Goal: Find specific page/section: Find specific page/section

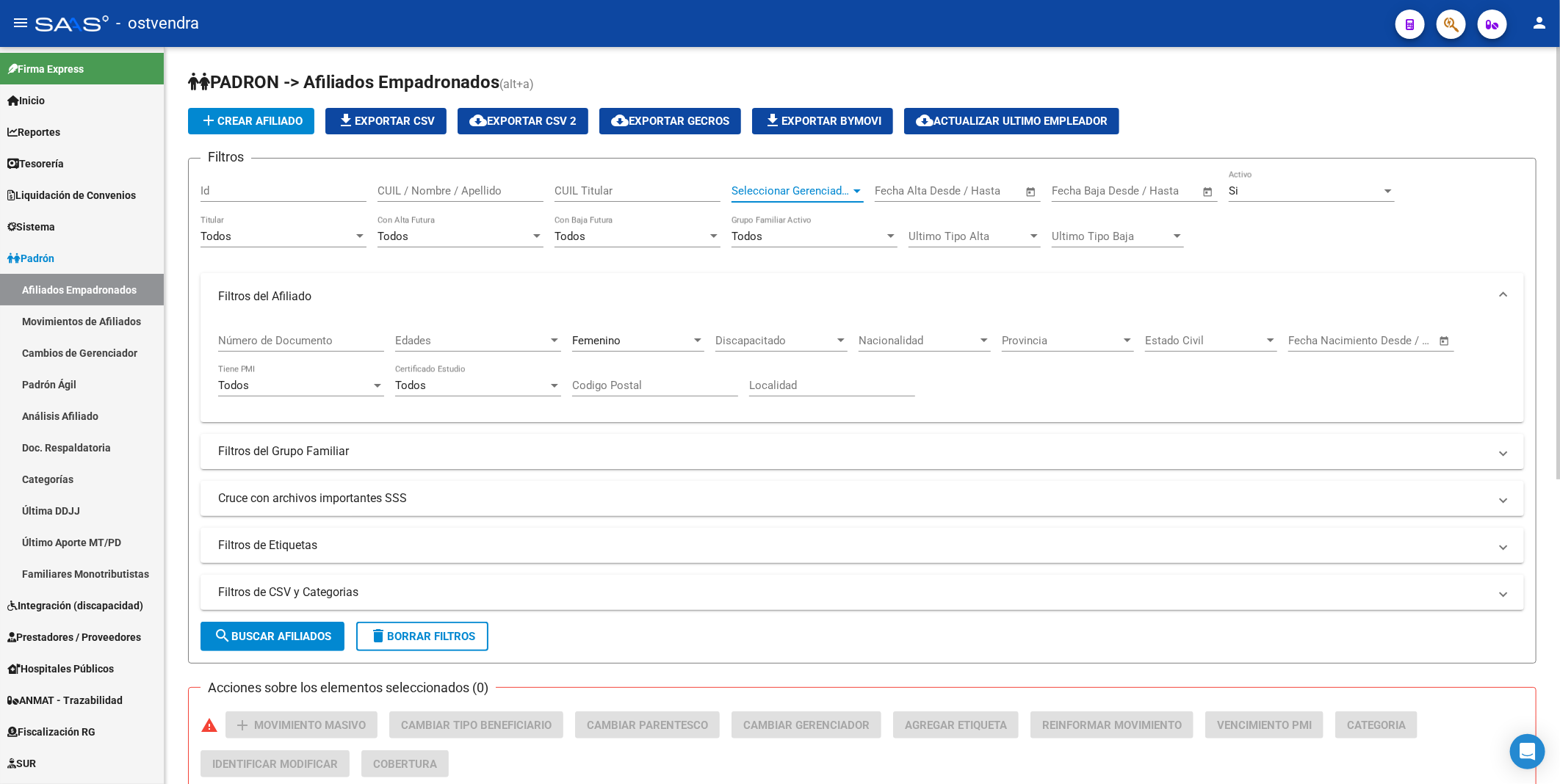
click at [858, 192] on div at bounding box center [857, 191] width 7 height 4
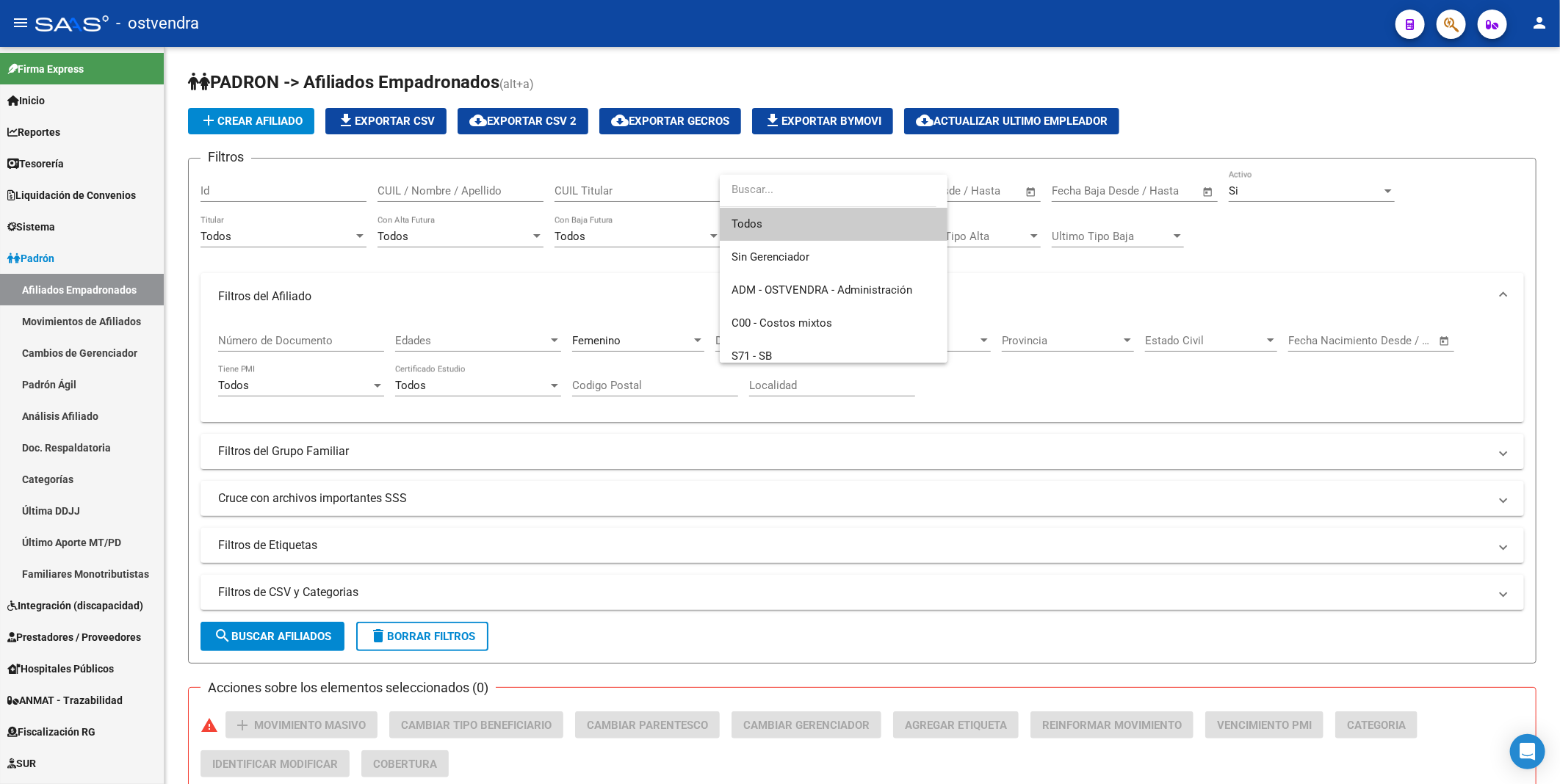
click at [800, 228] on span "Todos" at bounding box center [833, 224] width 204 height 33
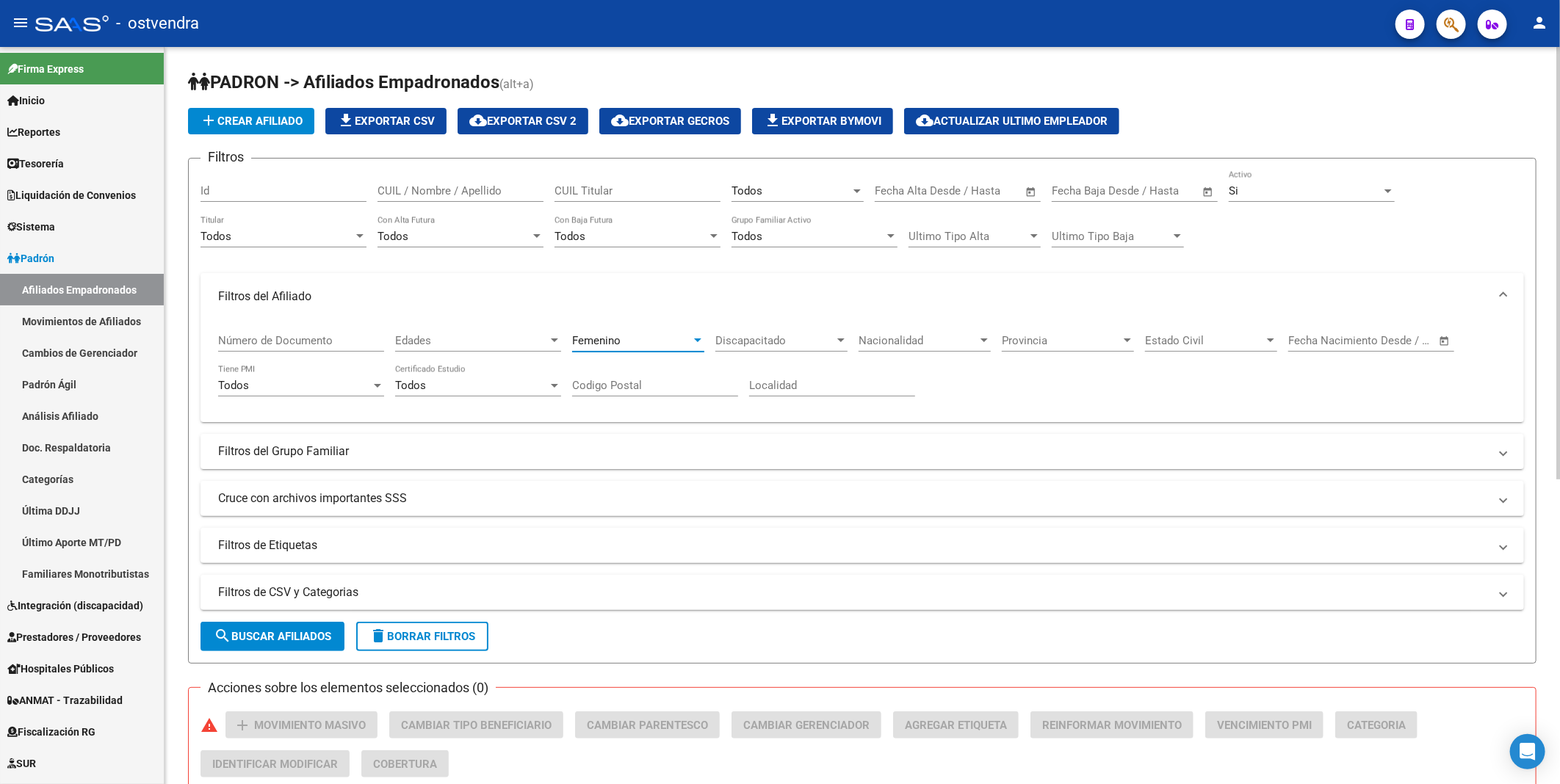
click at [699, 338] on div at bounding box center [697, 340] width 13 height 12
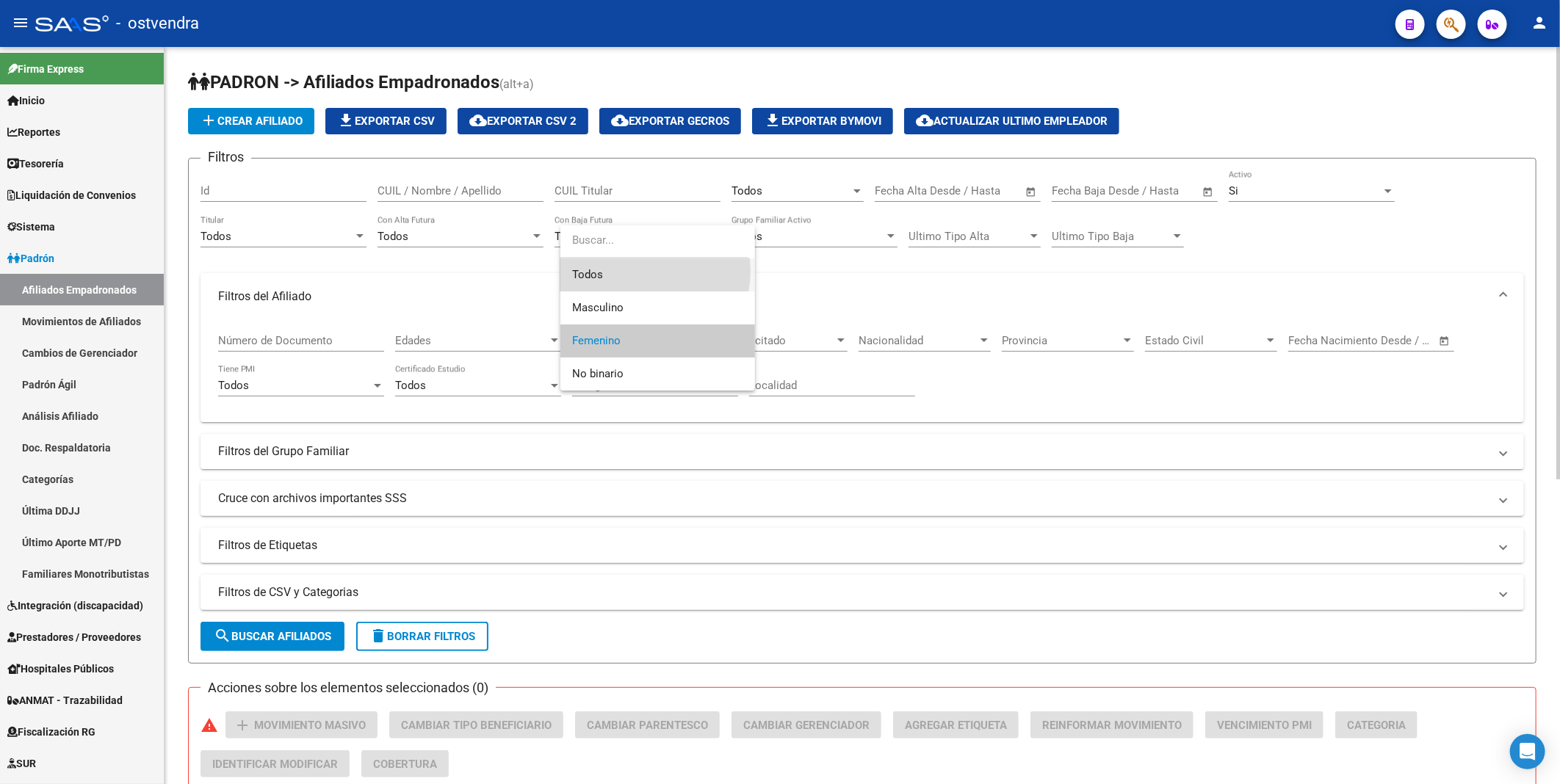
click at [640, 272] on span "Todos" at bounding box center [658, 274] width 171 height 33
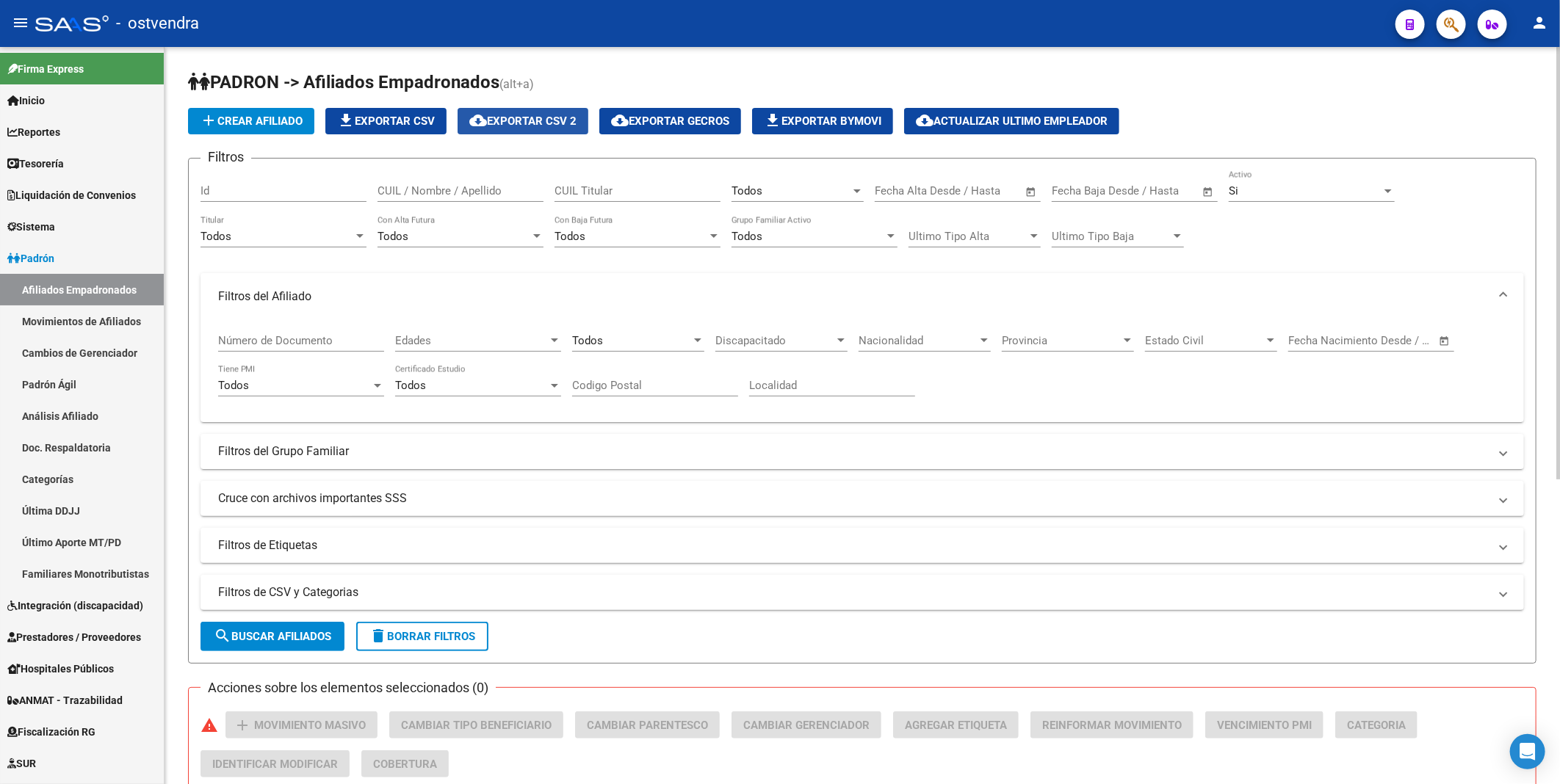
click at [564, 114] on span "cloud_download Exportar CSV 2" at bounding box center [523, 121] width 107 height 13
click at [1388, 188] on div at bounding box center [1388, 190] width 13 height 12
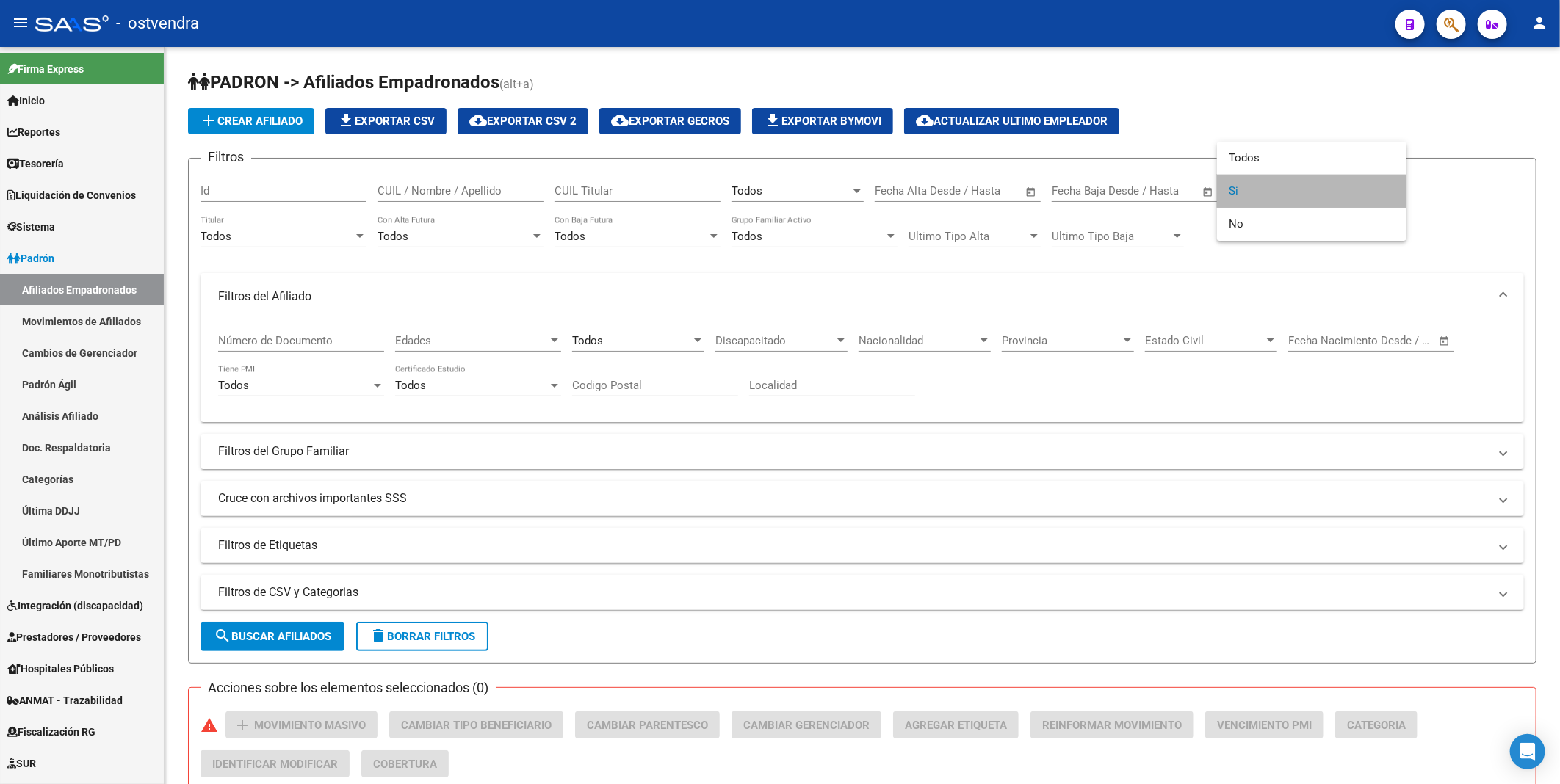
click at [1248, 196] on span "Si" at bounding box center [1312, 191] width 166 height 33
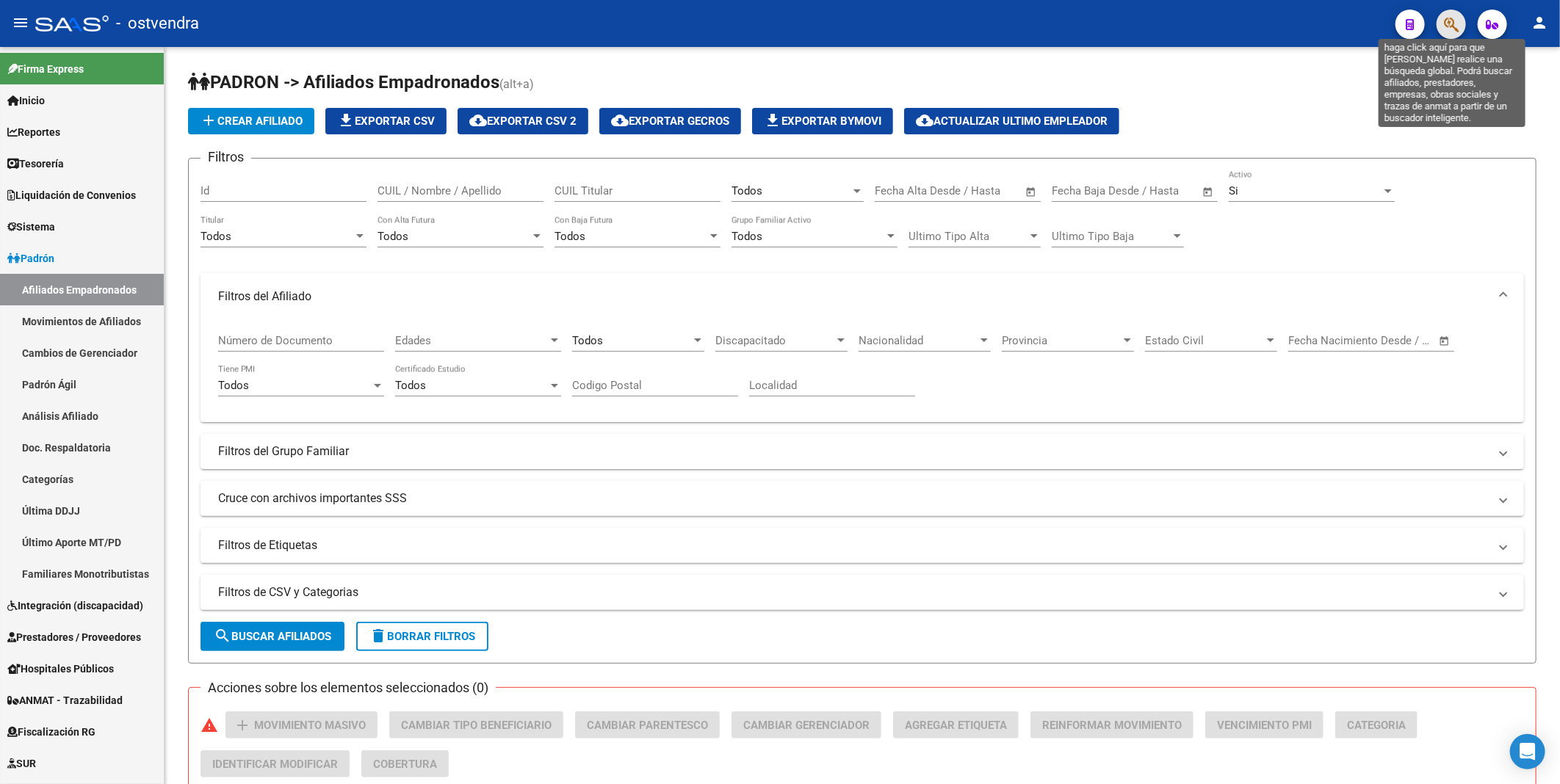
click at [1452, 22] on icon "button" at bounding box center [1451, 24] width 14 height 17
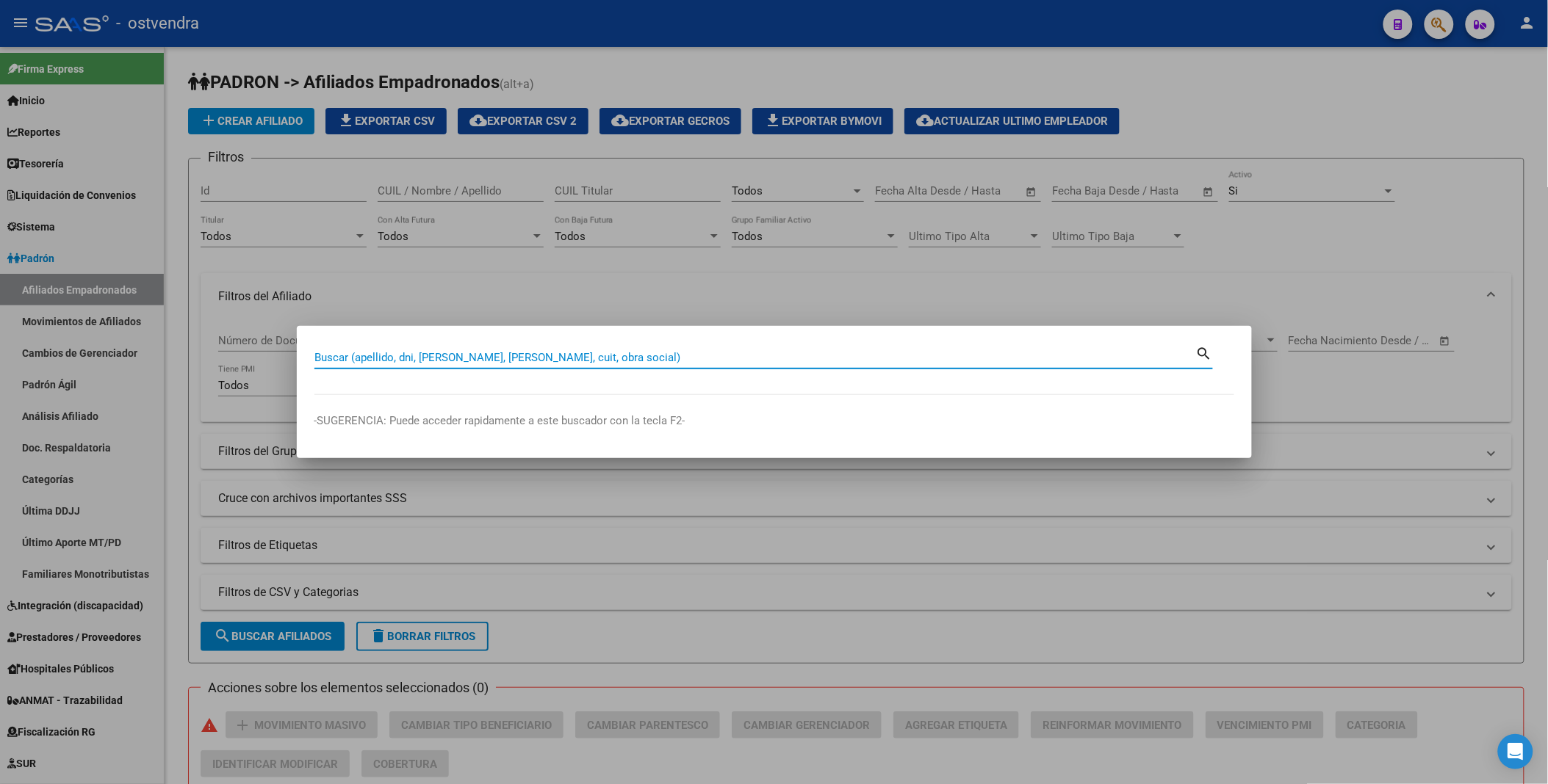
click at [1025, 362] on input "Buscar (apellido, dni, [PERSON_NAME], [PERSON_NAME], cuit, obra social)" at bounding box center [755, 357] width 882 height 13
paste input "40941788"
type input "40941788"
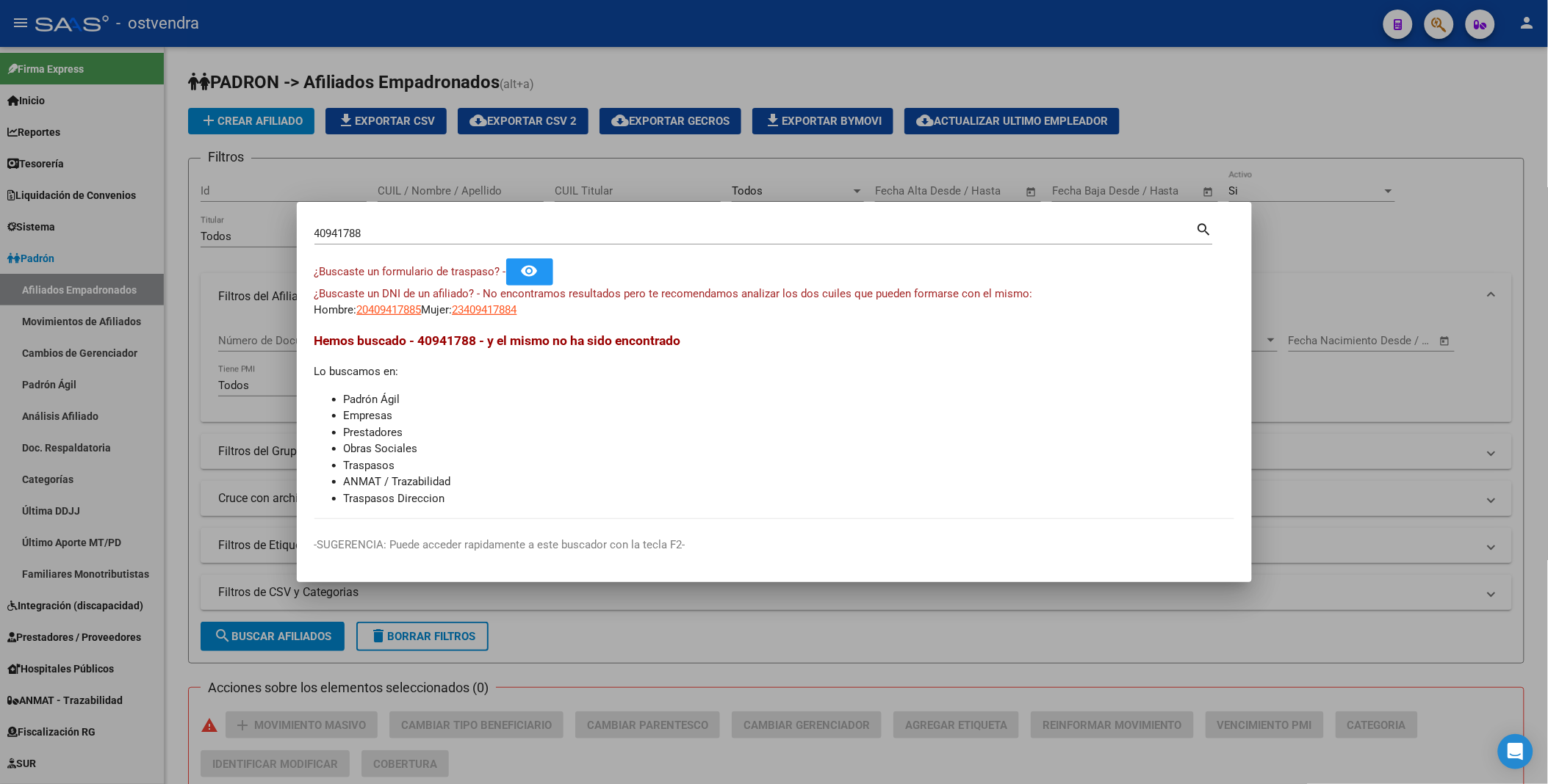
click at [1262, 113] on div at bounding box center [774, 392] width 1548 height 784
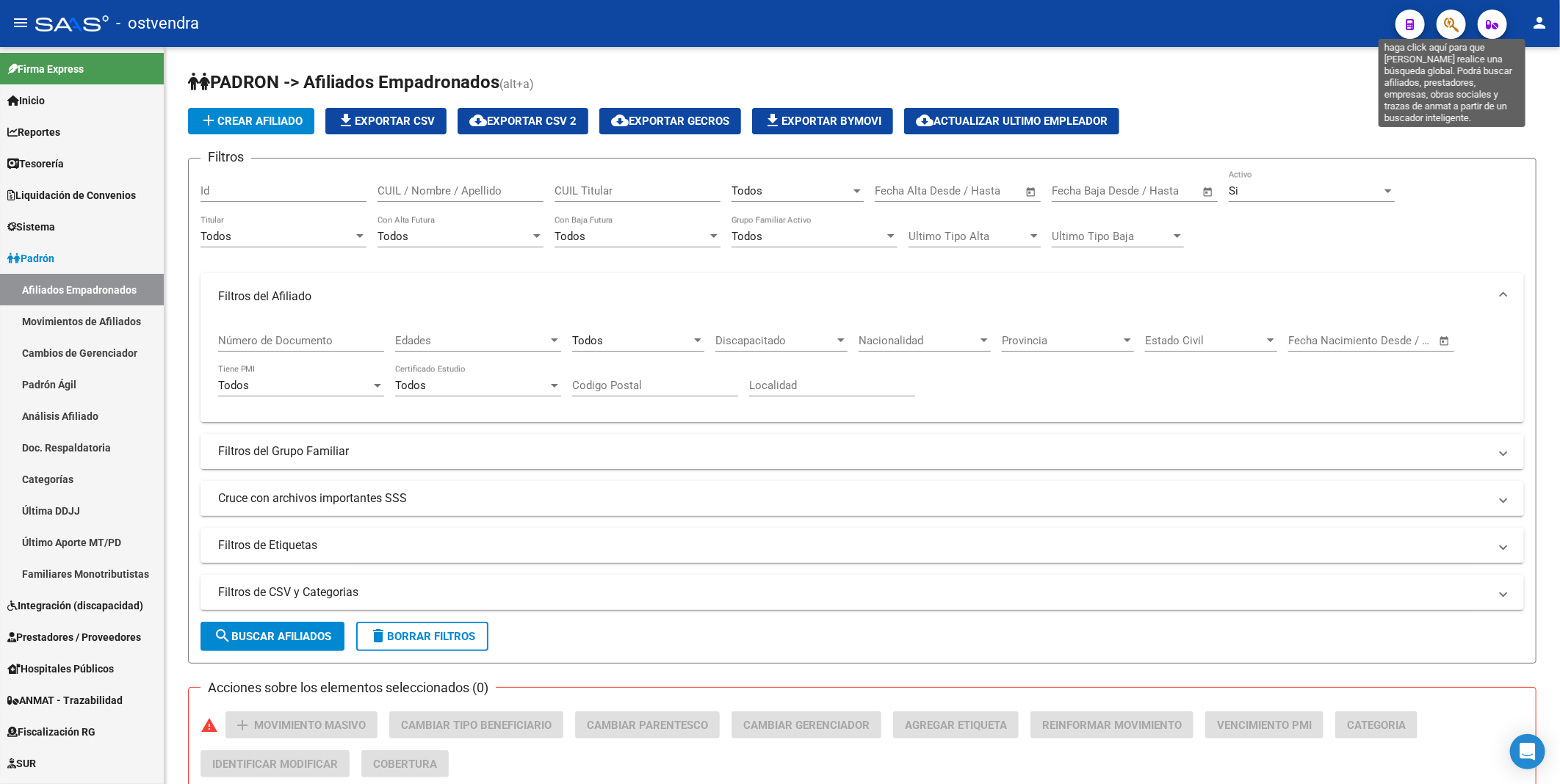
click at [1449, 19] on icon "button" at bounding box center [1451, 24] width 14 height 17
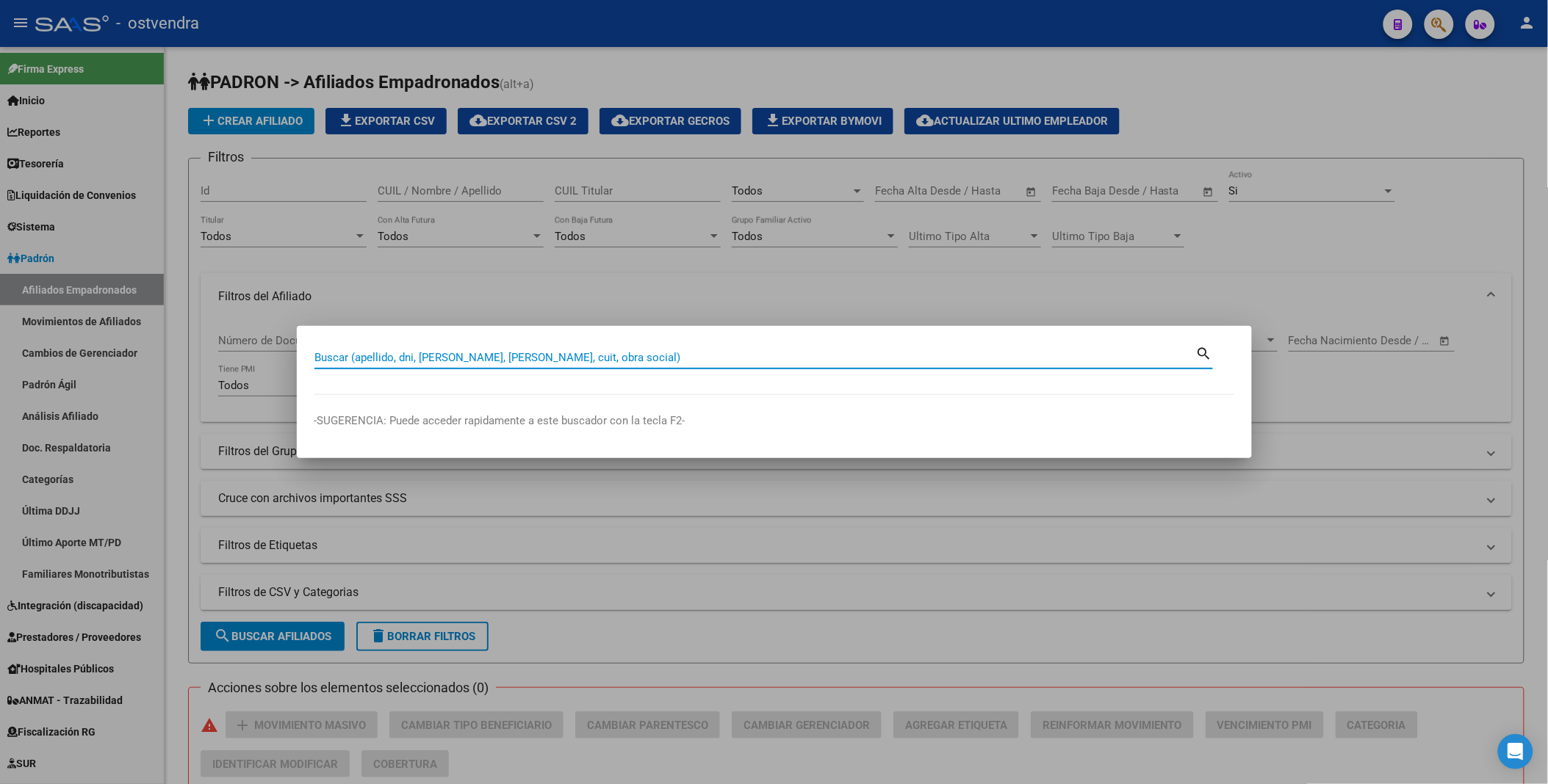
click at [576, 351] on input "Buscar (apellido, dni, [PERSON_NAME], [PERSON_NAME], cuit, obra social)" at bounding box center [755, 357] width 882 height 13
paste input "40941788"
type input "40941788"
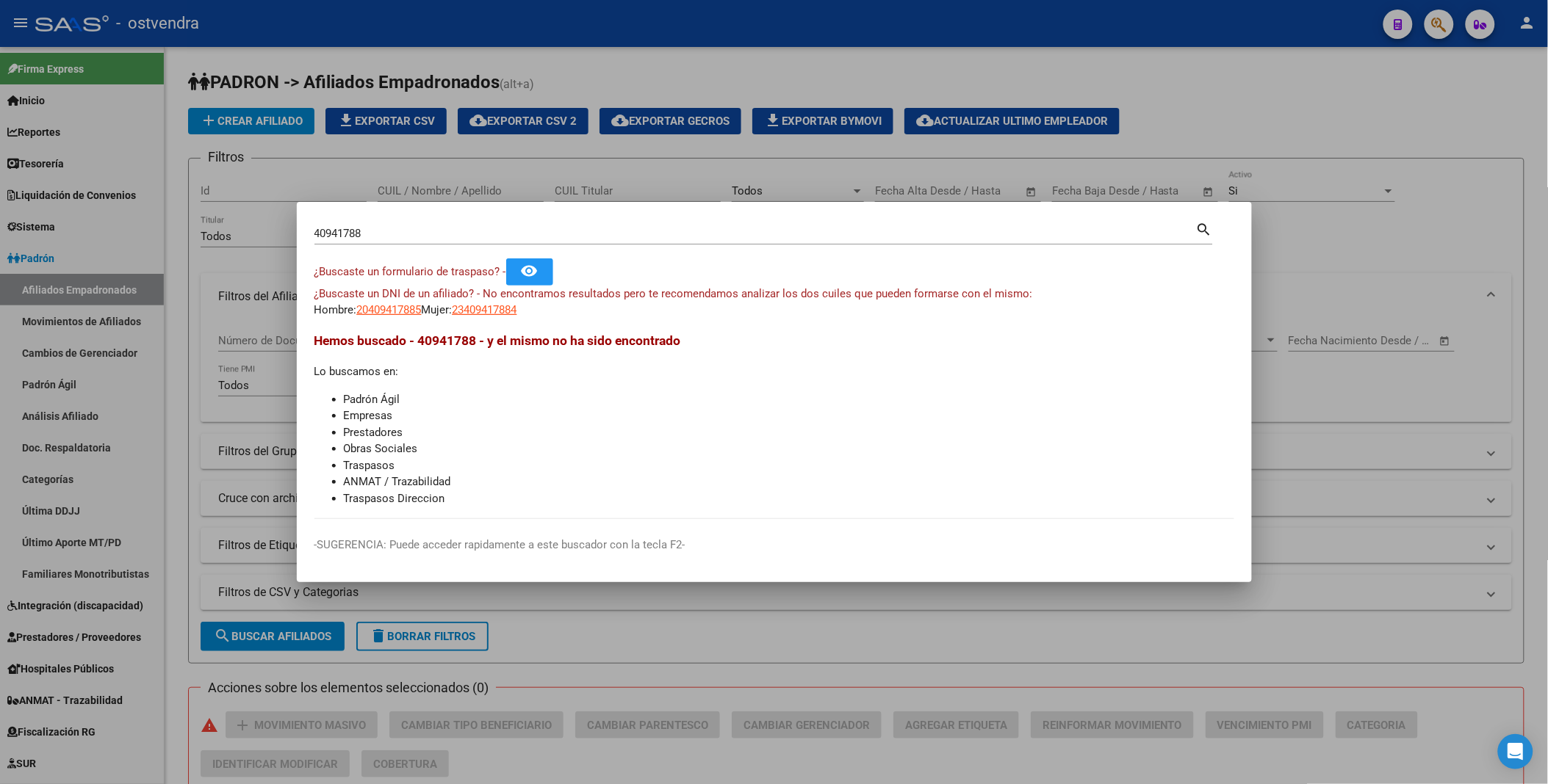
drag, startPoint x: 1360, startPoint y: 107, endPoint x: 1468, endPoint y: 236, distance: 168.2
click at [1468, 236] on div at bounding box center [774, 392] width 1548 height 784
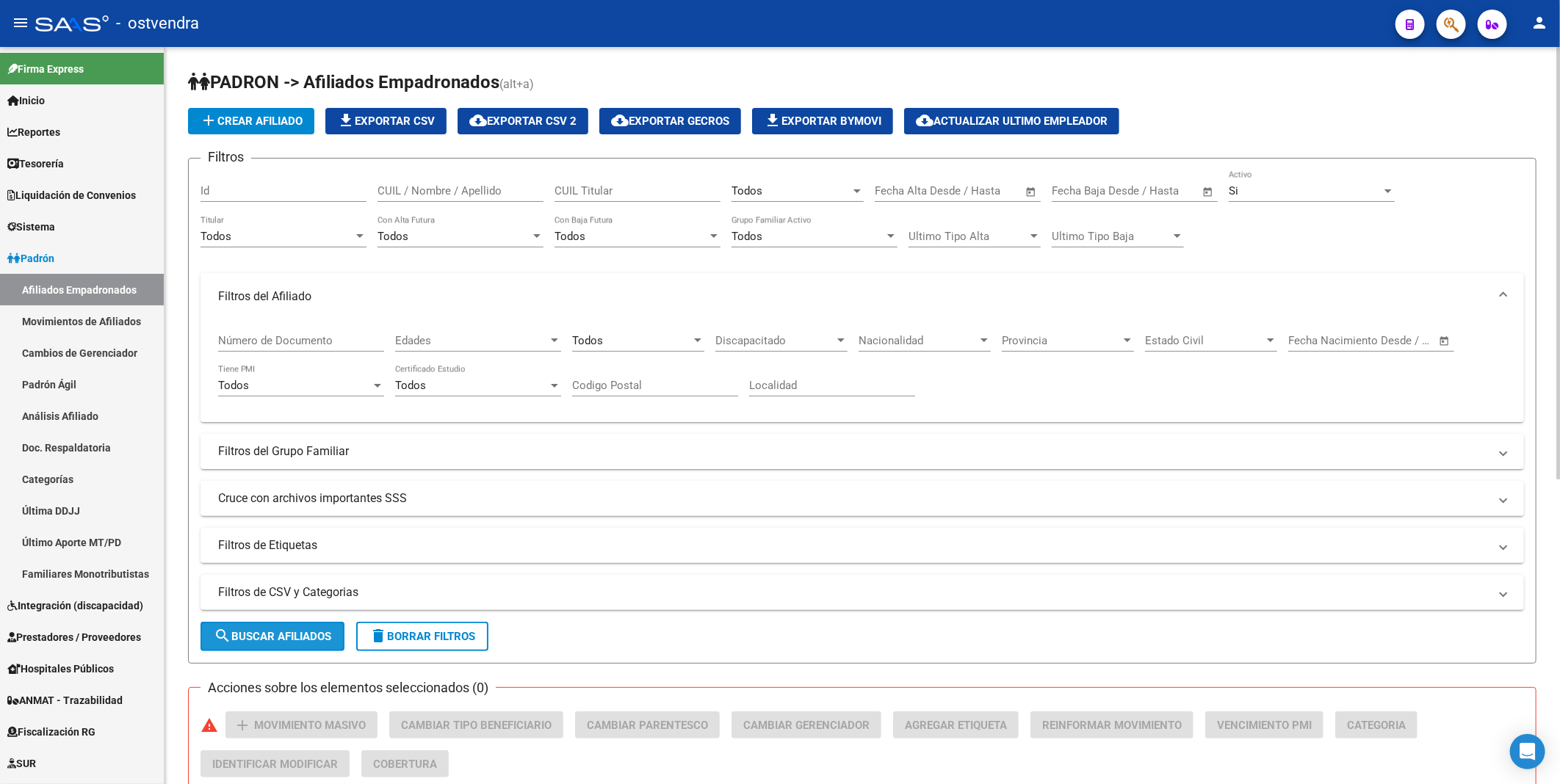
click at [279, 636] on span "search Buscar Afiliados" at bounding box center [272, 637] width 118 height 13
click at [544, 121] on span "cloud_download Exportar CSV 2" at bounding box center [523, 121] width 107 height 13
